Goal: Find specific page/section: Find specific page/section

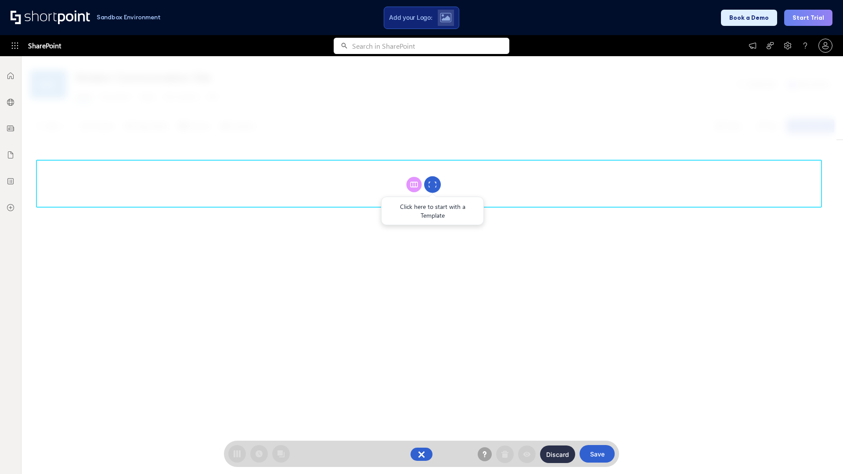
click at [432, 184] on circle at bounding box center [432, 185] width 17 height 17
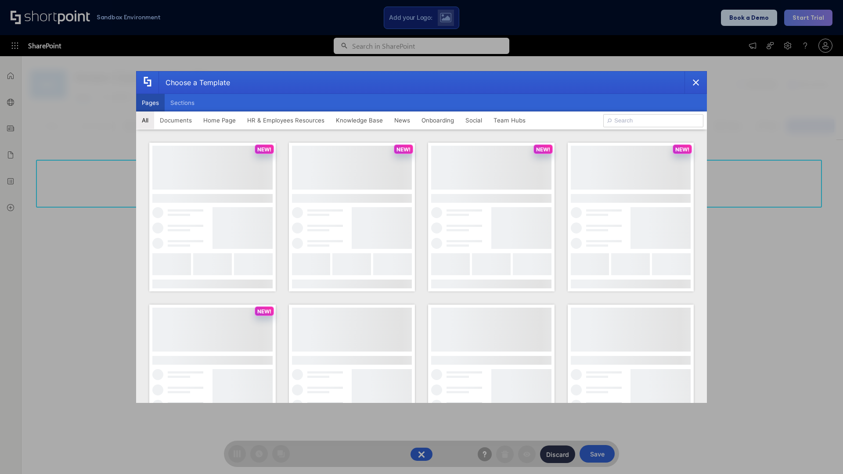
click at [150, 103] on button "Pages" at bounding box center [150, 103] width 29 height 18
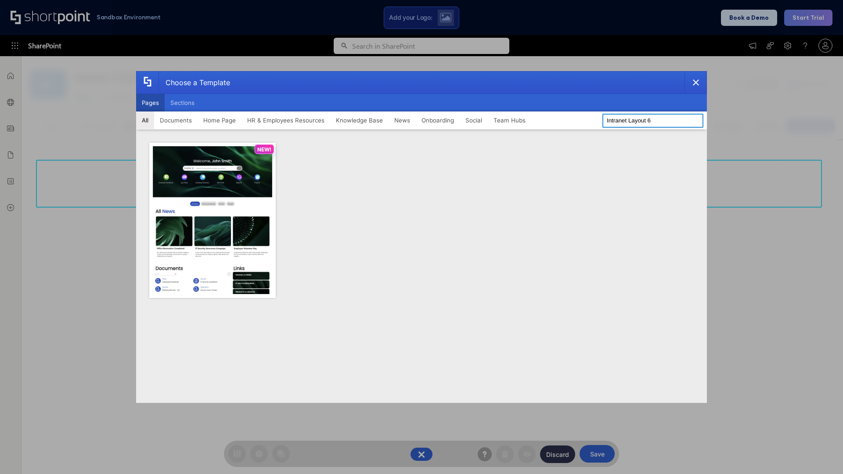
type input "Intranet Layout 6"
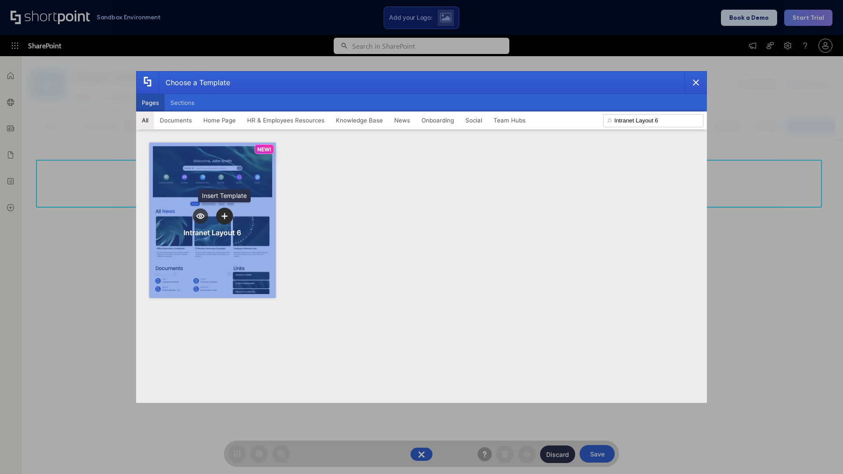
click at [224, 216] on icon "template selector" at bounding box center [224, 216] width 6 height 6
